Goal: Navigation & Orientation: Find specific page/section

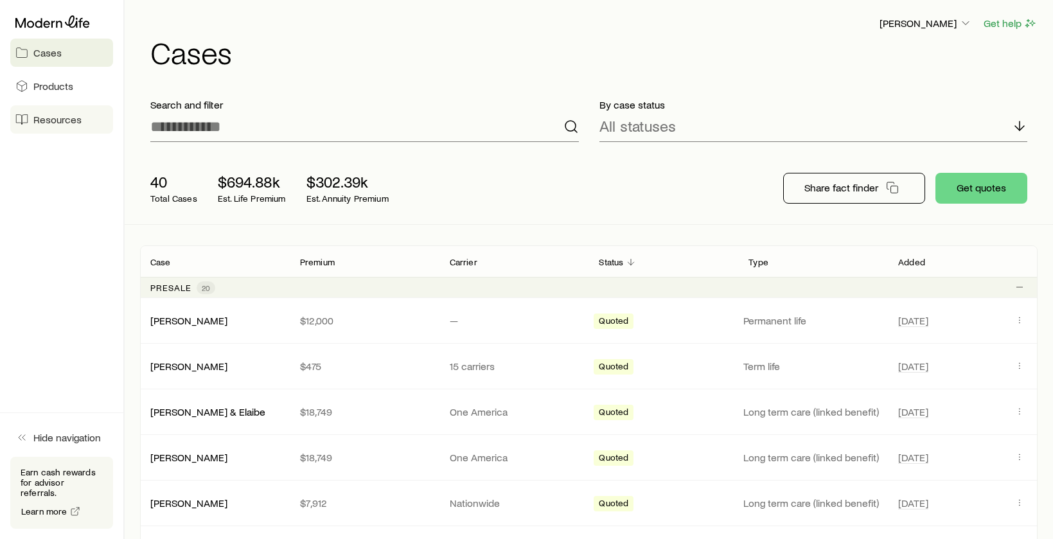
click at [87, 117] on link "Resources" at bounding box center [61, 119] width 103 height 28
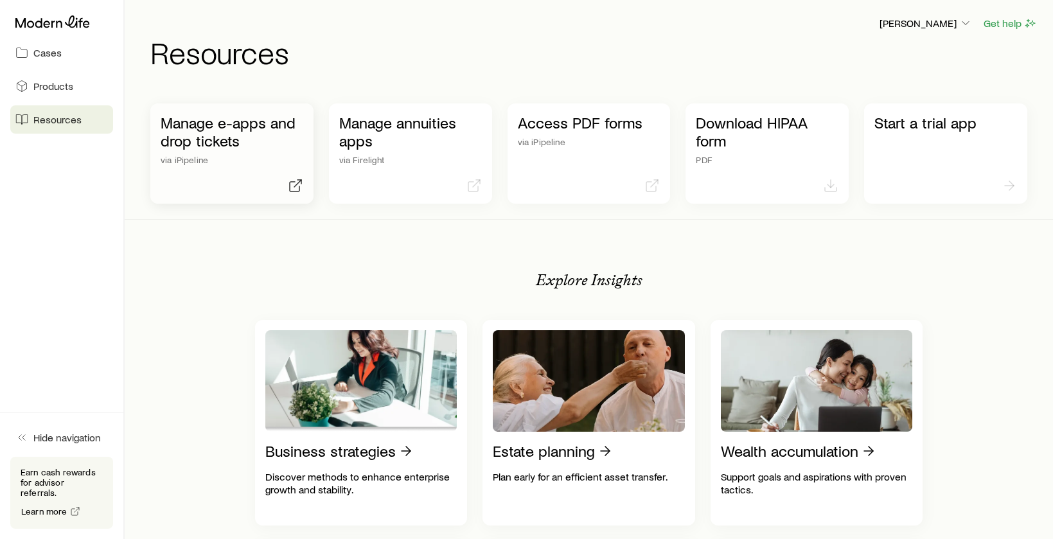
click at [240, 146] on p "Manage e-apps and drop tickets" at bounding box center [232, 132] width 143 height 36
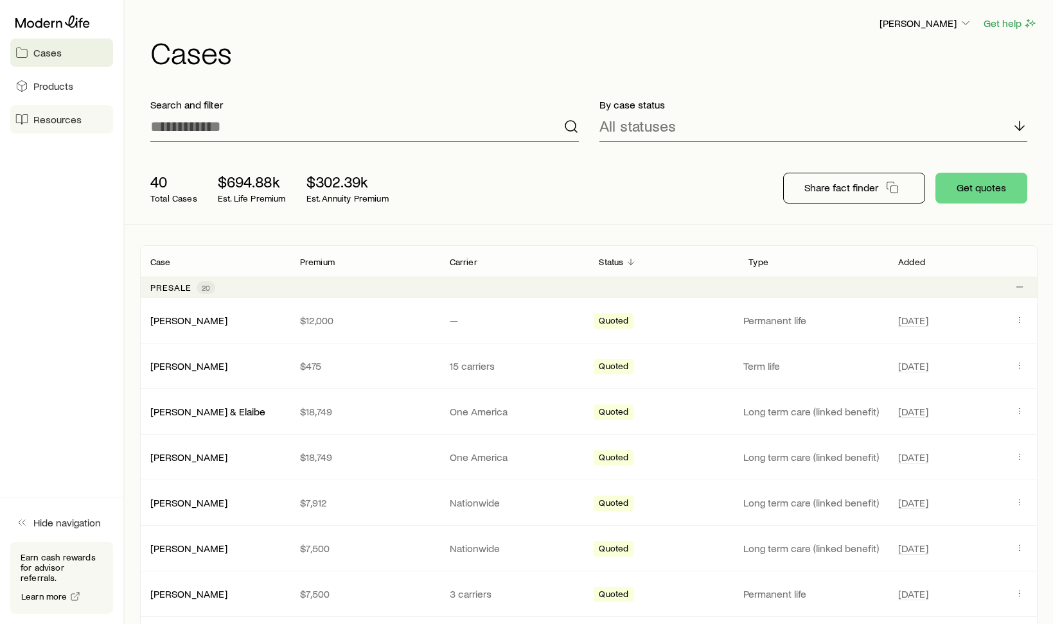
click at [73, 113] on span "Resources" at bounding box center [57, 119] width 48 height 13
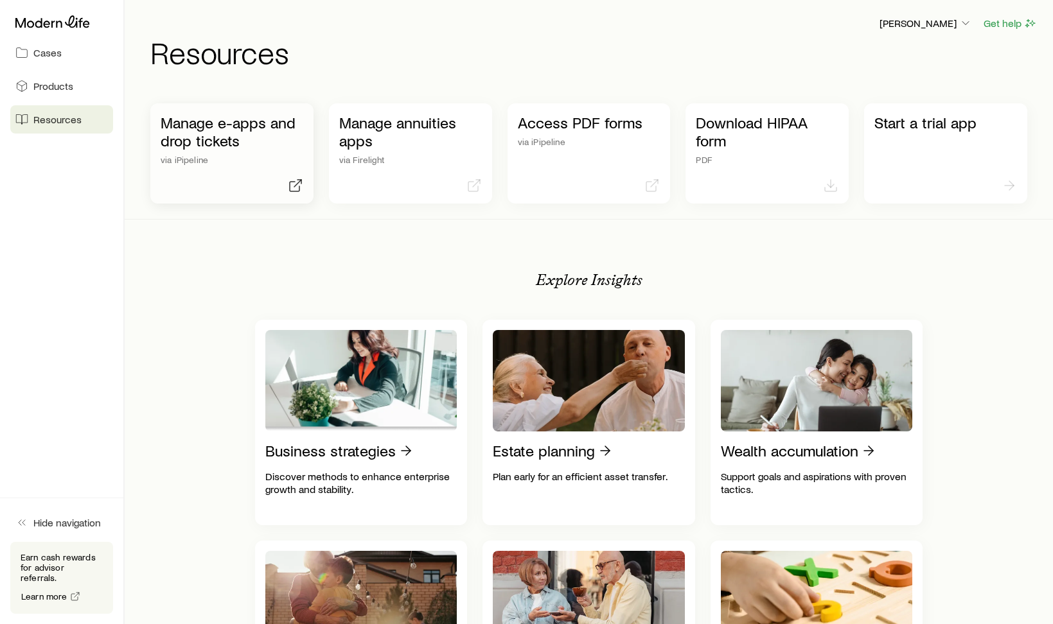
click at [260, 137] on p "Manage e-apps and drop tickets" at bounding box center [232, 132] width 143 height 36
